Goal: Navigation & Orientation: Find specific page/section

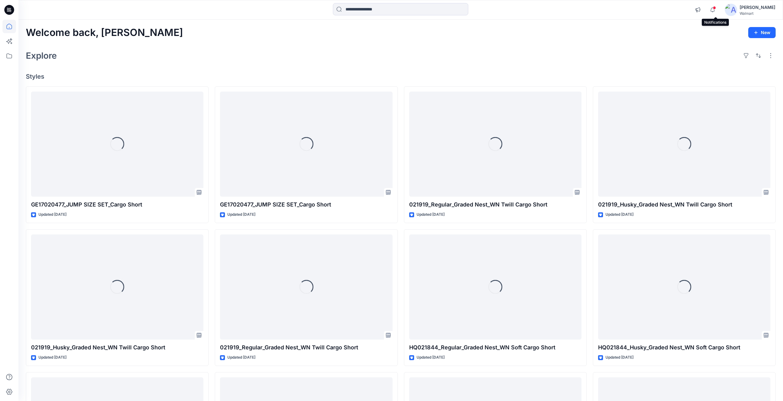
click at [716, 8] on span at bounding box center [714, 7] width 3 height 3
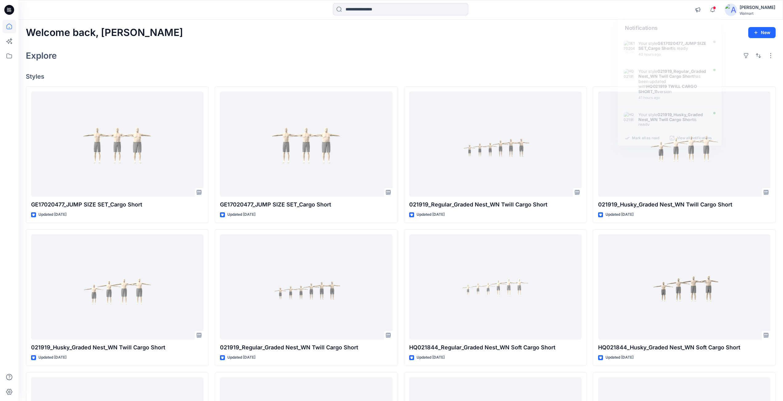
click at [7, 10] on icon at bounding box center [9, 10] width 10 height 10
click at [716, 10] on icon "button" at bounding box center [713, 10] width 12 height 12
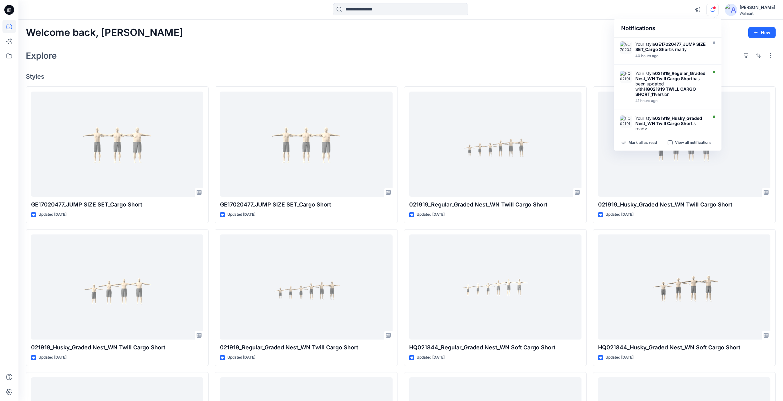
click at [531, 51] on div "Explore" at bounding box center [401, 55] width 750 height 15
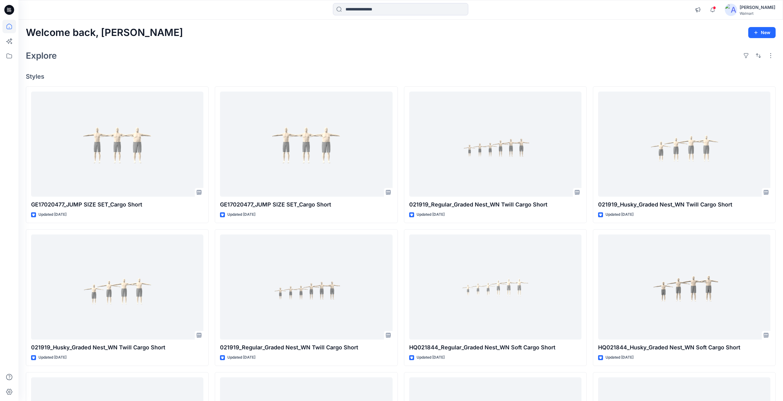
click at [9, 9] on icon at bounding box center [9, 10] width 10 height 20
click at [6, 8] on icon at bounding box center [9, 10] width 10 height 10
click at [9, 11] on icon at bounding box center [8, 11] width 3 height 0
